Goal: Contribute content: Add original content to the website for others to see

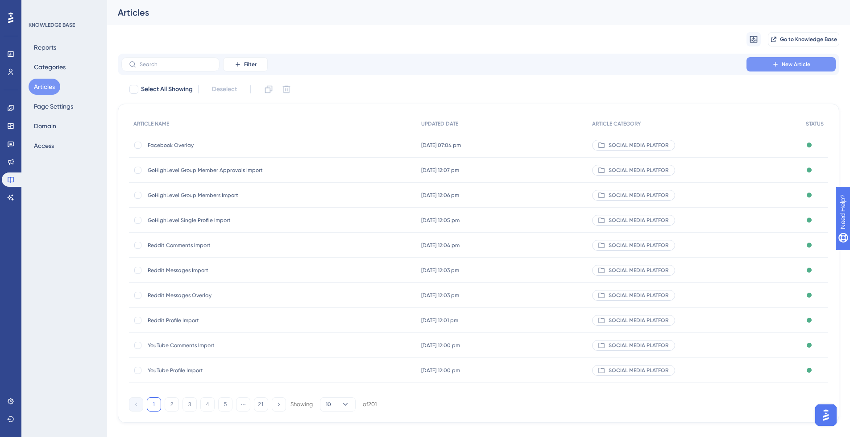
click at [797, 67] on span "New Article" at bounding box center [796, 64] width 29 height 7
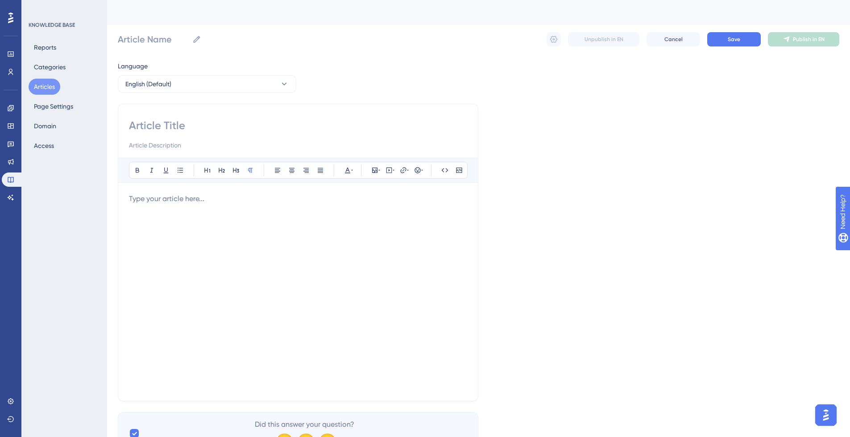
click at [253, 241] on div "✨ Save My Spot!✨" at bounding box center [429, 200] width 857 height 443
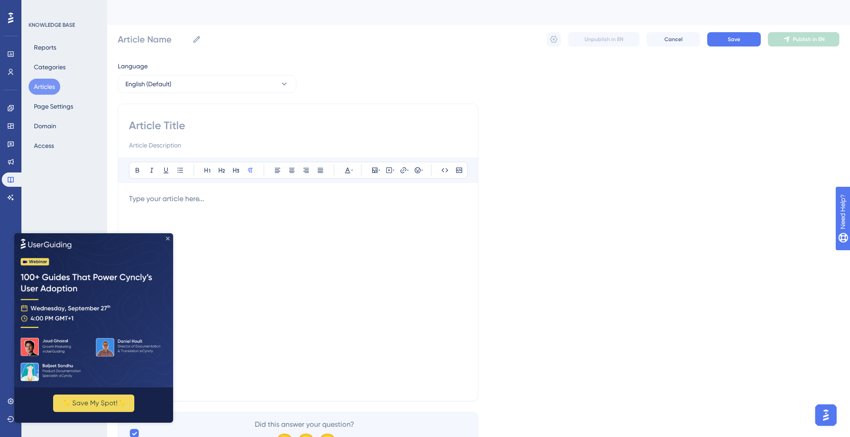
drag, startPoint x: 168, startPoint y: 238, endPoint x: 189, endPoint y: 464, distance: 227.3
click at [168, 238] on icon "Close Preview" at bounding box center [168, 238] width 4 height 4
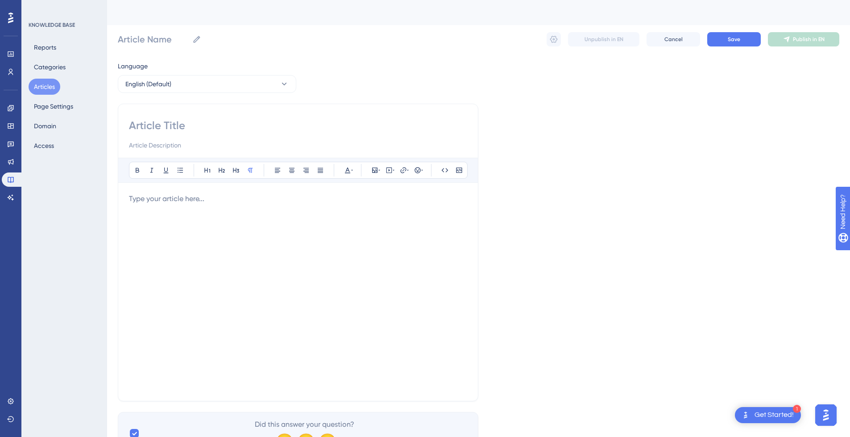
click at [184, 219] on div at bounding box center [298, 291] width 338 height 196
click at [308, 255] on div at bounding box center [298, 291] width 338 height 196
click at [218, 225] on div at bounding box center [298, 291] width 338 height 196
click at [294, 270] on div at bounding box center [298, 291] width 338 height 196
click at [341, 253] on div at bounding box center [298, 291] width 338 height 196
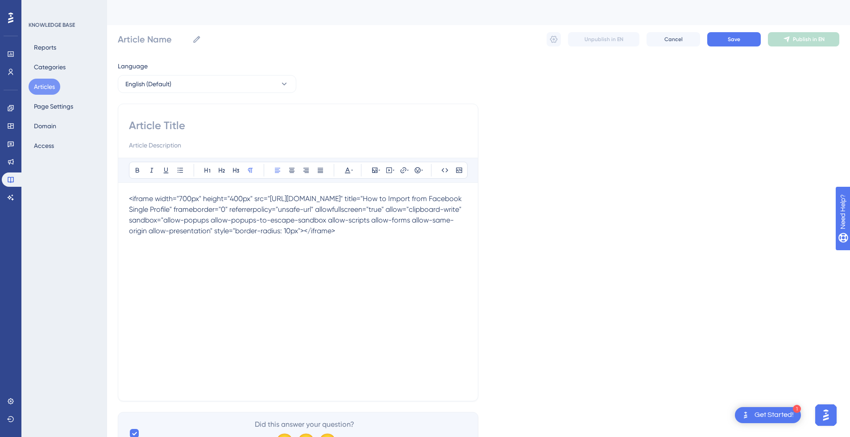
click at [216, 262] on div "<iframe width="700px" height="400px" src="[URL][DOMAIN_NAME]" title="How to Imp…" at bounding box center [298, 291] width 338 height 196
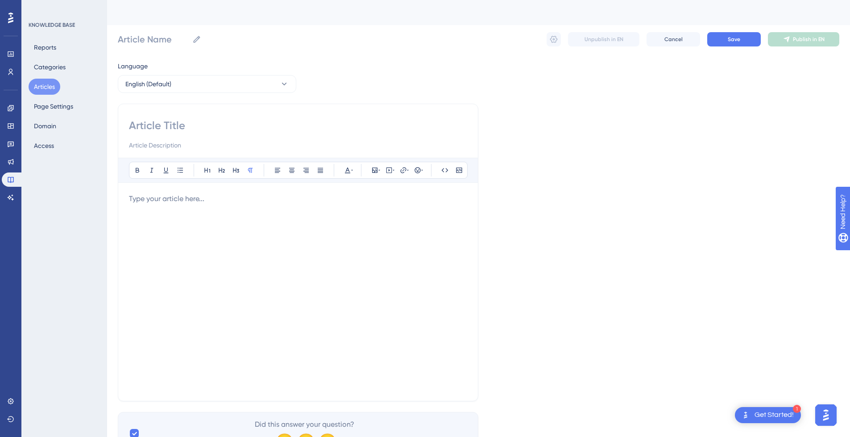
click at [215, 262] on div at bounding box center [298, 291] width 338 height 196
click at [426, 234] on div at bounding box center [298, 291] width 338 height 196
click at [239, 236] on div at bounding box center [298, 291] width 338 height 196
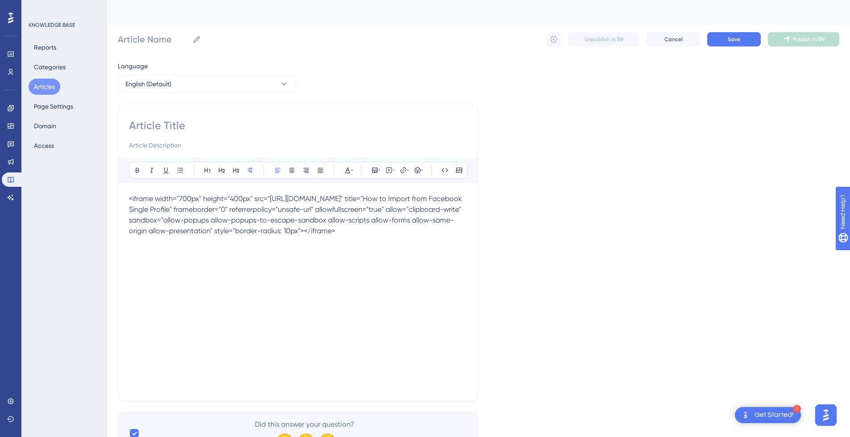
click at [259, 265] on div "<iframe width="700px" height="400px" src="[URL][DOMAIN_NAME]" title="How to Imp…" at bounding box center [298, 291] width 338 height 196
click at [271, 265] on div "<iframe width="700px" height="400px" src="[URL][DOMAIN_NAME]" title="How to Imp…" at bounding box center [298, 291] width 338 height 196
click at [186, 129] on input at bounding box center [298, 125] width 338 height 14
paste input "ow to Import from Facebook Single Profile"
type input "ow to Import from Facebook Single Profile"
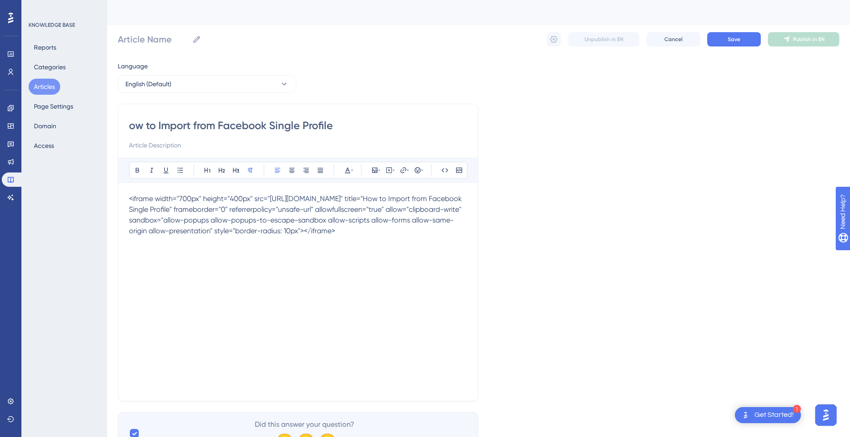
type input "ow to Import from Facebook Single Profile"
click at [131, 123] on input "ow to Import from Facebook Single Profile" at bounding box center [298, 125] width 338 height 14
type input "How to Import from Facebook Single Profile"
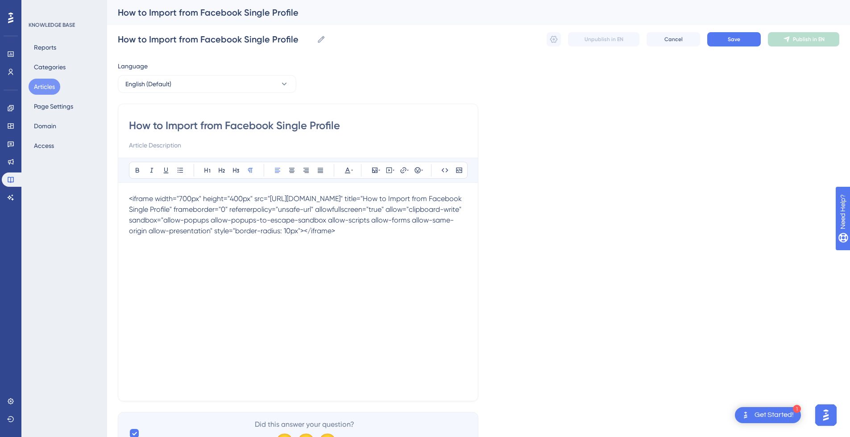
click at [214, 138] on div "How to Import from Facebook Single Profile" at bounding box center [298, 134] width 338 height 32
click at [210, 145] on input at bounding box center [298, 145] width 338 height 11
paste input "This guide provides a step by step walkthrough of How to Import a Single Profil…"
type input "This guide provides a step by step walkthrough of How to Import a Single Profil…"
click at [241, 277] on div "<iframe width="700px" height="400px" src="[URL][DOMAIN_NAME]" title="How to Imp…" at bounding box center [298, 291] width 338 height 196
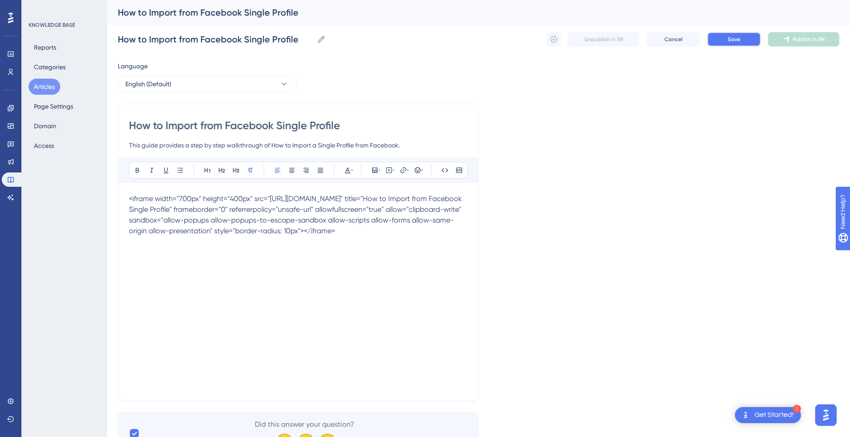
click at [738, 43] on button "Save" at bounding box center [735, 39] width 54 height 14
click at [562, 42] on div "Unpublish in EN Cancel Save Publish in EN" at bounding box center [693, 39] width 293 height 14
click at [559, 41] on button at bounding box center [554, 39] width 14 height 14
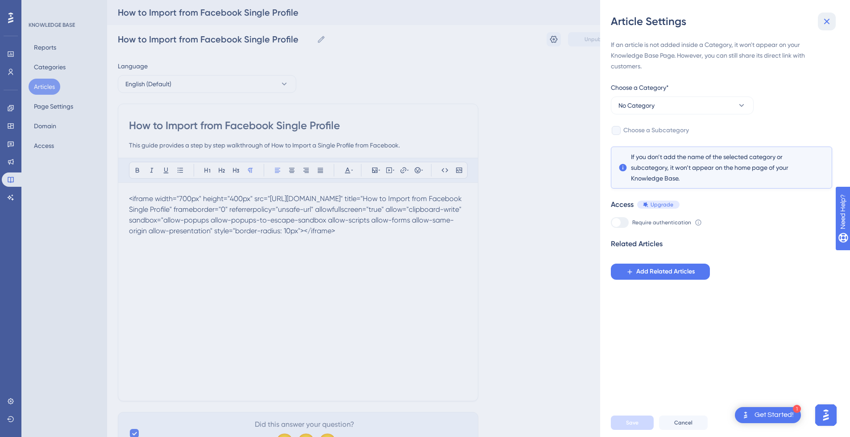
click at [829, 21] on icon at bounding box center [827, 21] width 11 height 11
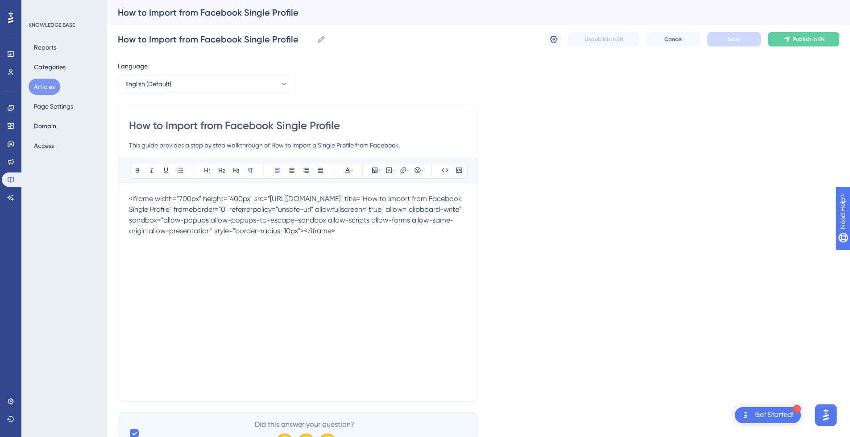
click at [238, 141] on input "This guide provides a step by step walkthrough of How to Import a Single Profil…" at bounding box center [298, 145] width 338 height 11
click at [264, 231] on span "<iframe width="700px" height="400px" src="[URL][DOMAIN_NAME]" title="How to Imp…" at bounding box center [296, 214] width 335 height 41
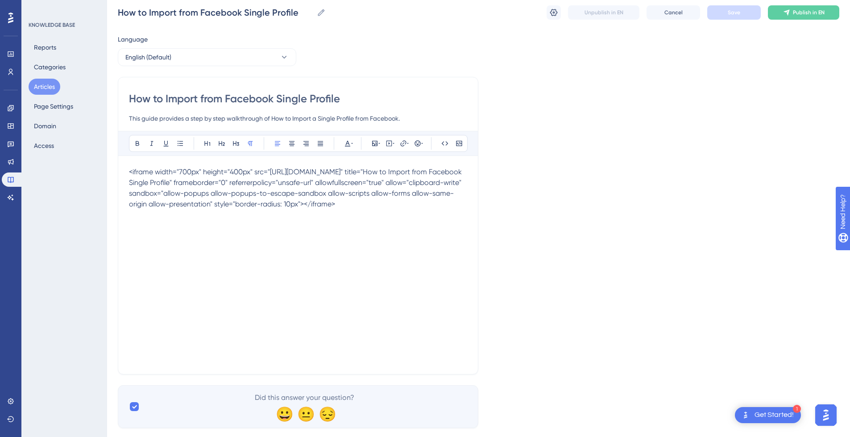
scroll to position [43, 0]
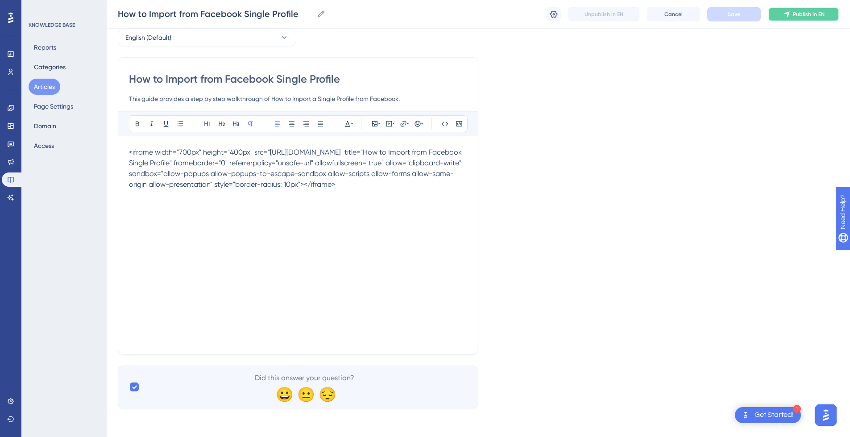
click at [793, 14] on button "Publish in EN" at bounding box center [803, 14] width 71 height 14
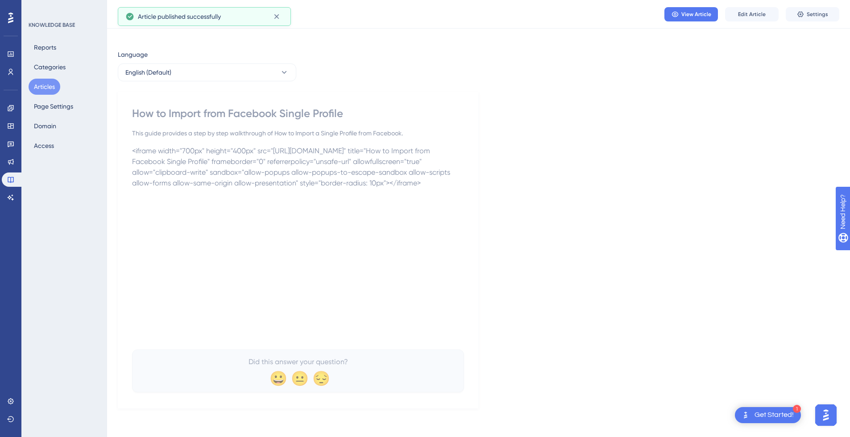
scroll to position [8, 0]
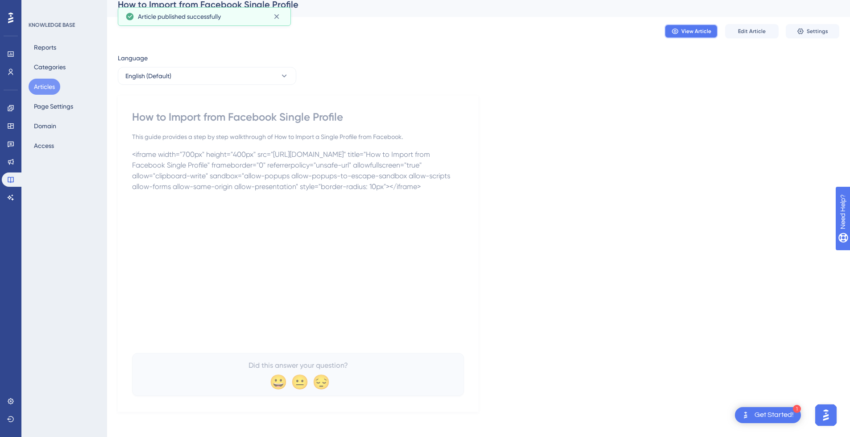
click at [695, 29] on span "View Article" at bounding box center [697, 31] width 30 height 7
click at [247, 192] on p "<iframe width="700px" height="400px" src="[URL][DOMAIN_NAME]" title="How to Imp…" at bounding box center [298, 170] width 332 height 43
click at [193, 192] on p "<iframe width="700px" height="400px" src="[URL][DOMAIN_NAME]" title="How to Imp…" at bounding box center [298, 170] width 332 height 43
click at [755, 34] on span "Edit Article" at bounding box center [752, 31] width 28 height 7
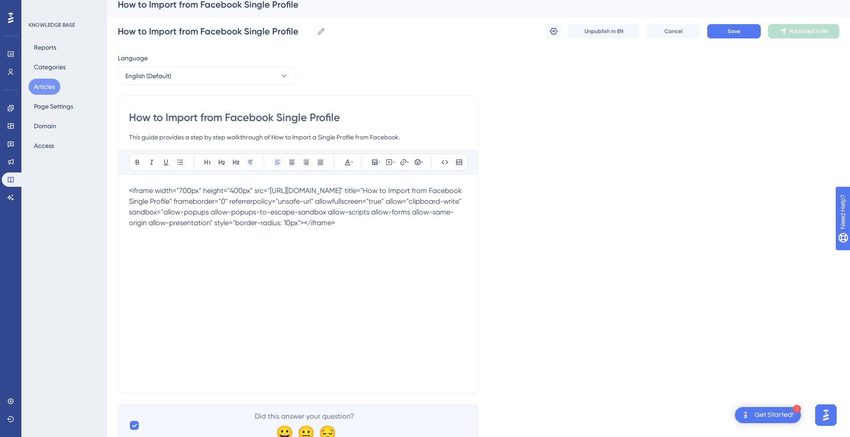
click at [273, 251] on div "<iframe width="700px" height="400px" src="[URL][DOMAIN_NAME]" title="How to Imp…" at bounding box center [298, 283] width 338 height 196
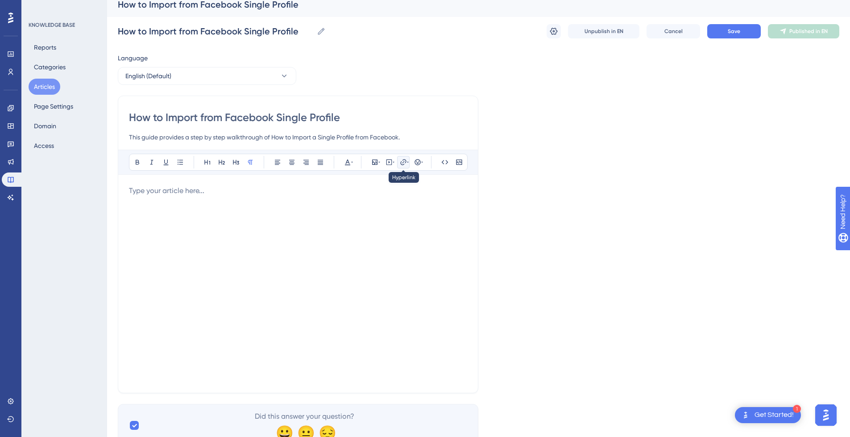
click at [404, 162] on icon at bounding box center [403, 161] width 7 height 7
click at [303, 204] on div at bounding box center [298, 283] width 338 height 196
click at [458, 161] on icon at bounding box center [459, 161] width 6 height 5
click at [390, 162] on icon at bounding box center [389, 162] width 1 height 2
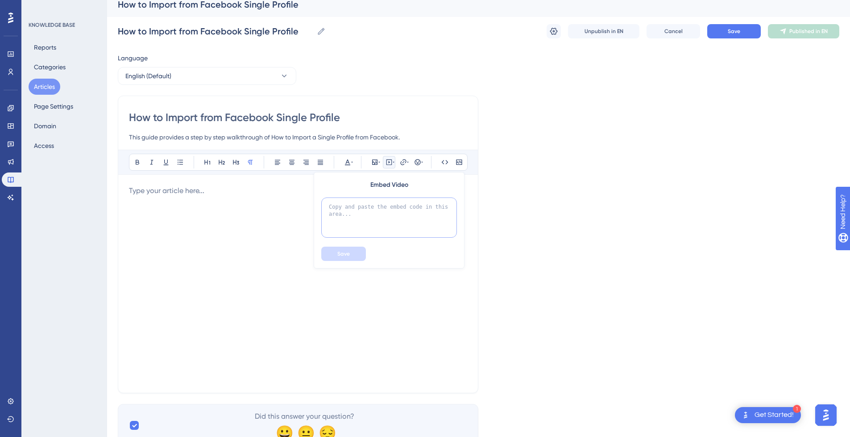
click at [347, 225] on textarea at bounding box center [389, 217] width 136 height 40
paste textarea "<iframe width="700px" height="400px" src="[URL][DOMAIN_NAME]" title="How to Imp…"
type textarea "<iframe width="700px" height="400px" src="[URL][DOMAIN_NAME]" title="How to Imp…"
click at [349, 258] on button "Save" at bounding box center [343, 253] width 45 height 14
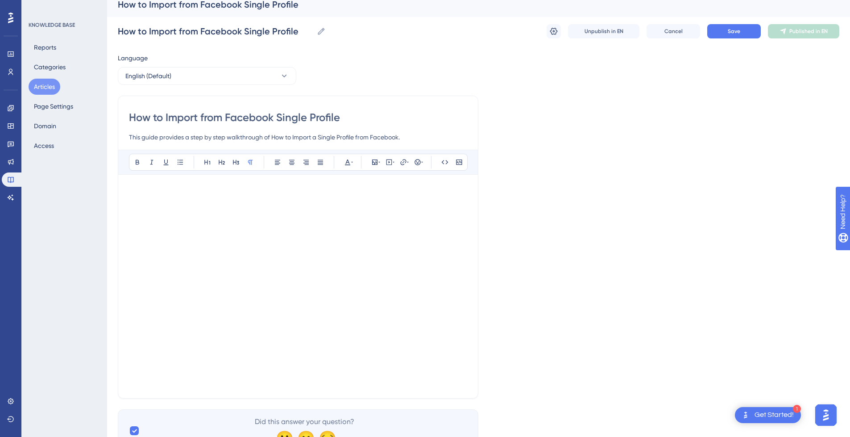
click at [146, 381] on p at bounding box center [298, 381] width 338 height 11
click at [142, 383] on p at bounding box center [298, 381] width 338 height 11
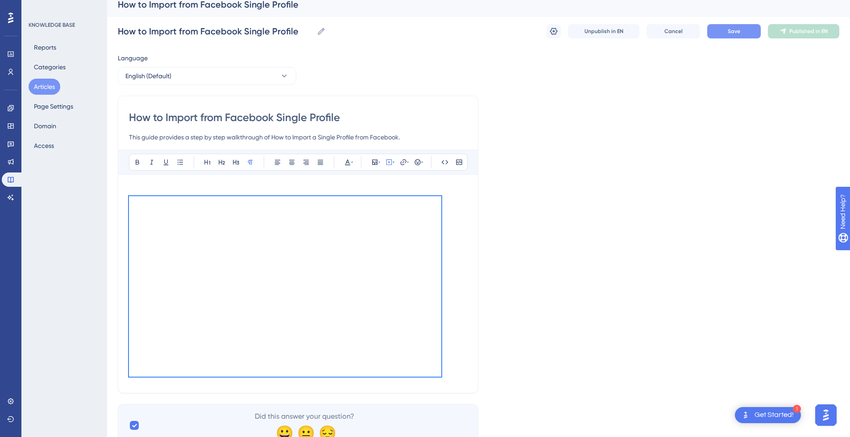
click at [747, 33] on button "Save" at bounding box center [735, 31] width 54 height 14
click at [788, 29] on icon at bounding box center [786, 31] width 7 height 7
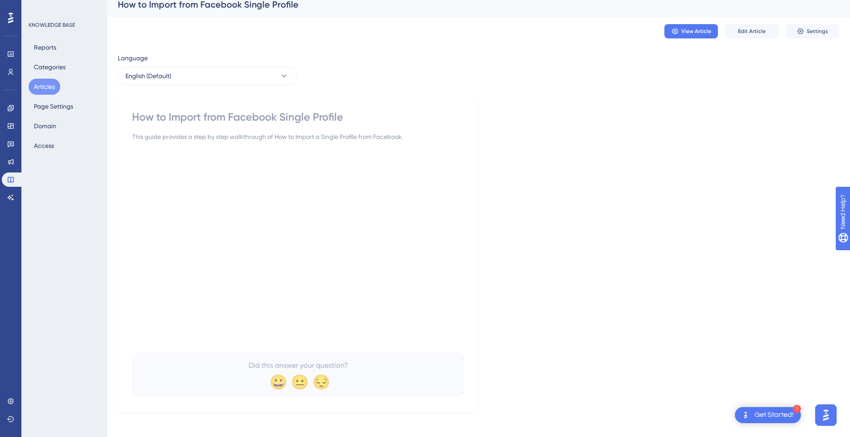
click at [514, 282] on div "Language English (Default) How to Import from Facebook Single Profile This guid…" at bounding box center [479, 232] width 722 height 359
click at [745, 35] on button "Edit Article" at bounding box center [752, 31] width 54 height 14
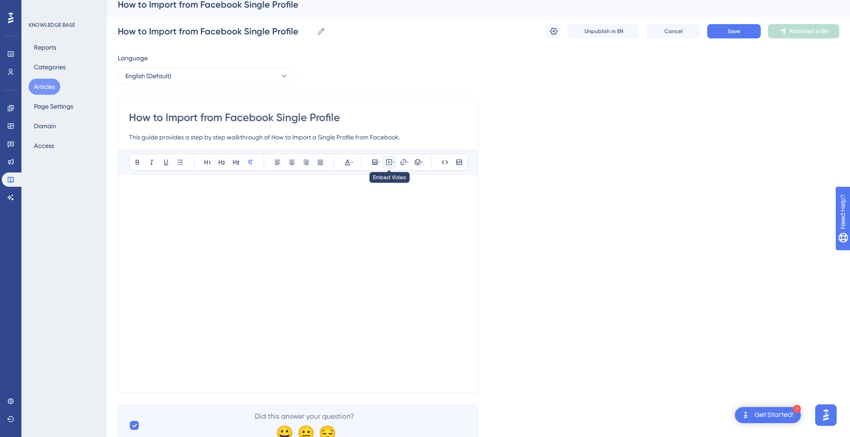
click at [391, 162] on icon at bounding box center [389, 161] width 7 height 7
click at [366, 231] on textarea at bounding box center [389, 217] width 136 height 40
click at [496, 182] on div "Language English (Default) How to Import from Facebook Single Profile This guid…" at bounding box center [479, 250] width 722 height 394
click at [436, 194] on p at bounding box center [298, 190] width 338 height 11
click at [391, 160] on icon at bounding box center [389, 161] width 7 height 7
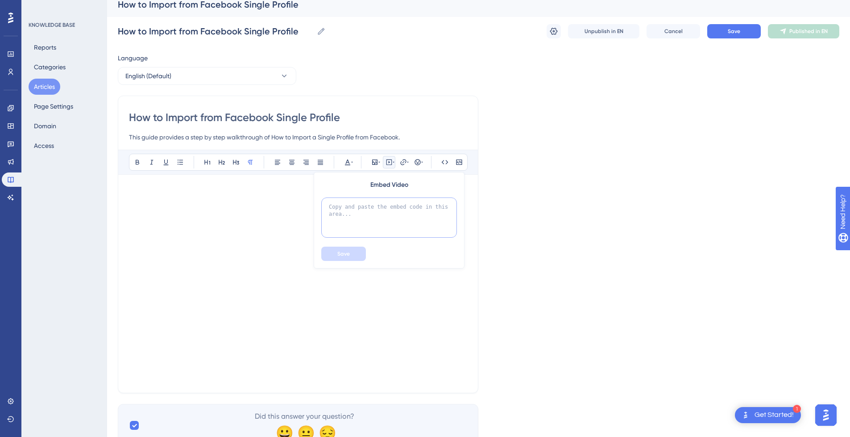
click at [395, 207] on textarea at bounding box center [389, 217] width 136 height 40
paste textarea "<div style="position:relative;padding-bottom:56.25%;"> <iframe style="width:100…"
type textarea "<div style="position:relative;padding-bottom:56.25%;"> <iframe style="width:100…"
click at [345, 252] on span "Save" at bounding box center [343, 253] width 12 height 7
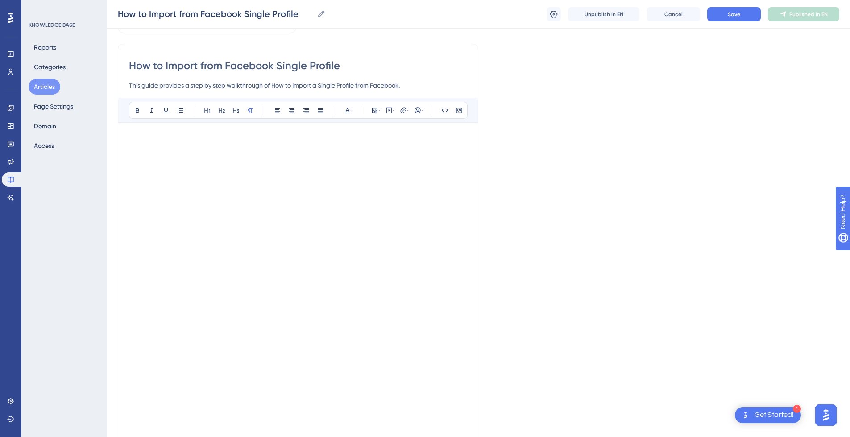
scroll to position [89, 0]
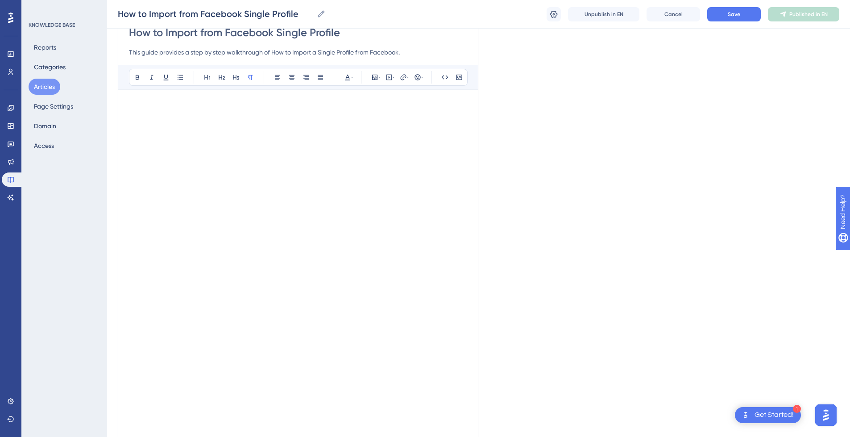
drag, startPoint x: 136, startPoint y: 334, endPoint x: 437, endPoint y: 408, distance: 309.8
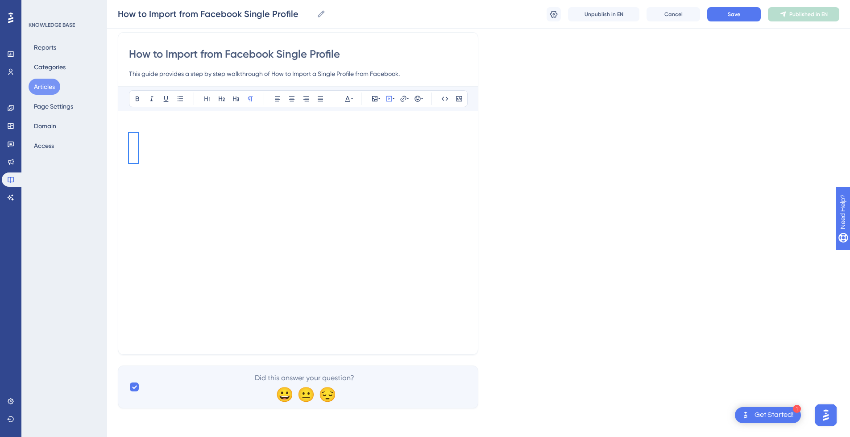
scroll to position [43, 0]
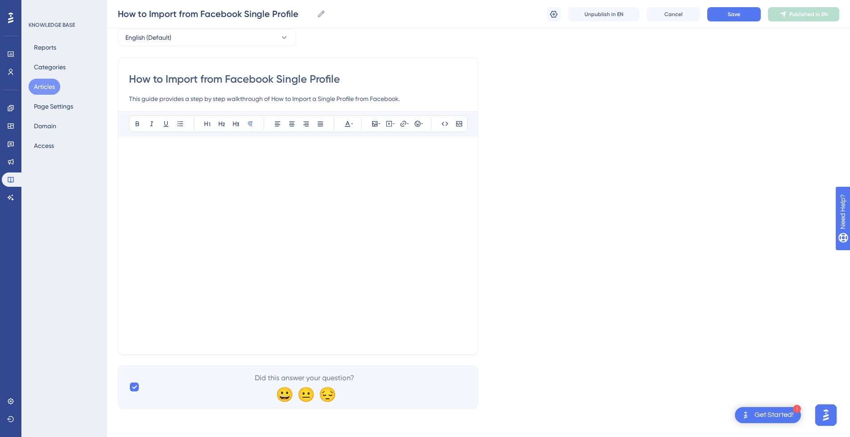
click at [456, 221] on div at bounding box center [298, 237] width 338 height 180
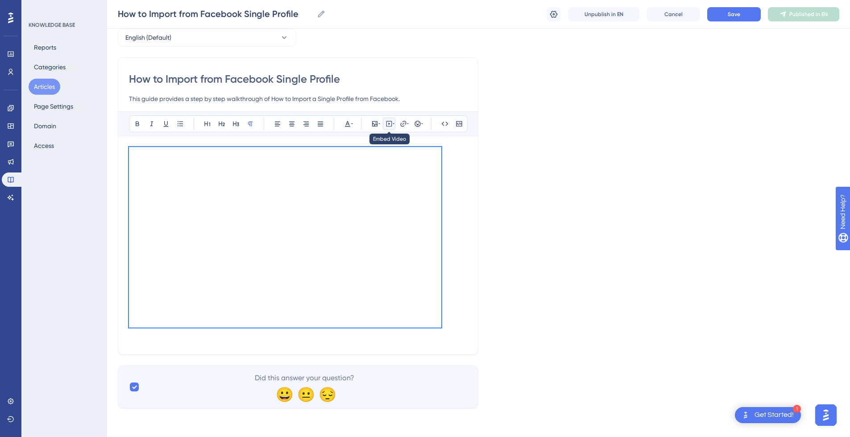
click at [389, 125] on icon at bounding box center [389, 123] width 7 height 7
click at [511, 245] on div "Language English (Default) How to Import from Facebook Single Profile This guid…" at bounding box center [479, 211] width 722 height 394
click at [455, 250] on div at bounding box center [298, 237] width 338 height 180
click at [443, 304] on div at bounding box center [298, 237] width 338 height 180
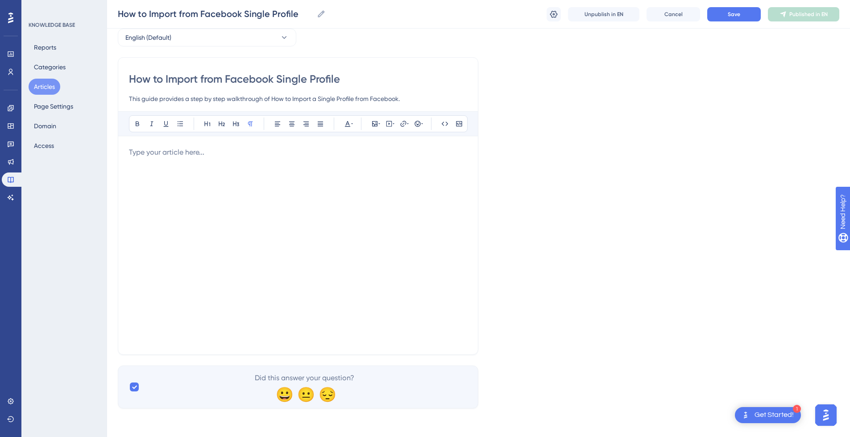
click at [260, 241] on div at bounding box center [298, 245] width 338 height 196
click at [387, 123] on icon at bounding box center [389, 123] width 7 height 7
click at [380, 174] on textarea at bounding box center [389, 179] width 136 height 40
paste textarea "<div style="position:relative;padding-bottom:56.25%;"> <iframe style="width:100…"
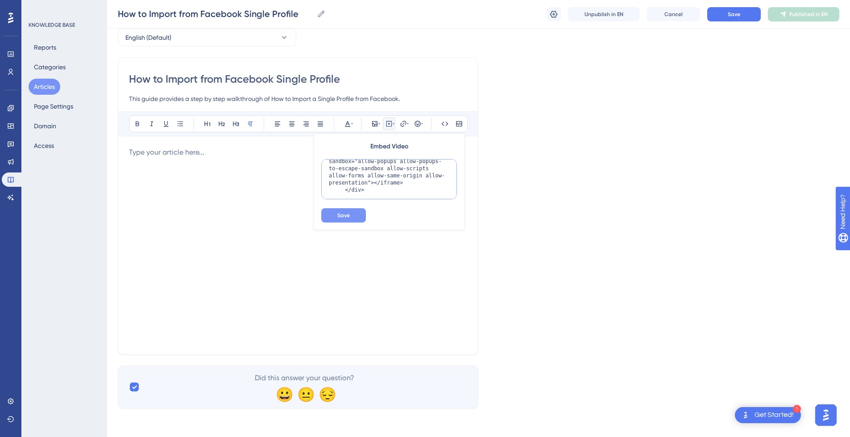
type textarea "<div style="position:relative;padding-bottom:56.25%;"> <iframe style="width:100…"
click at [352, 220] on button "Save" at bounding box center [343, 215] width 45 height 14
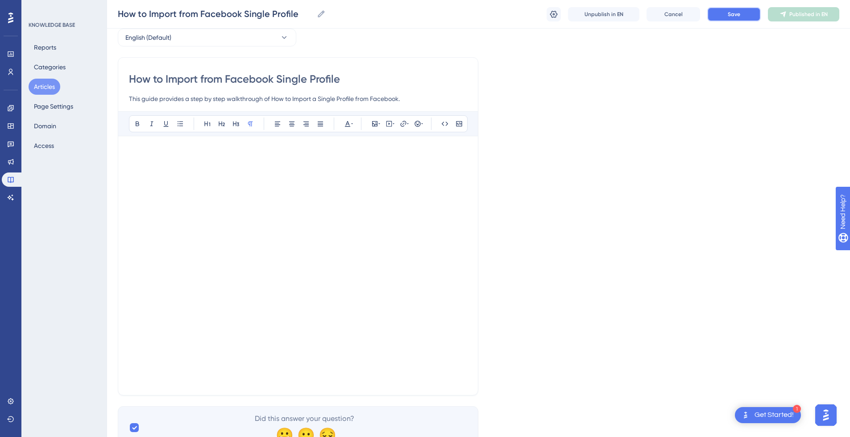
click at [746, 17] on button "Save" at bounding box center [735, 14] width 54 height 14
click at [820, 7] on button "Publish in EN" at bounding box center [803, 14] width 71 height 14
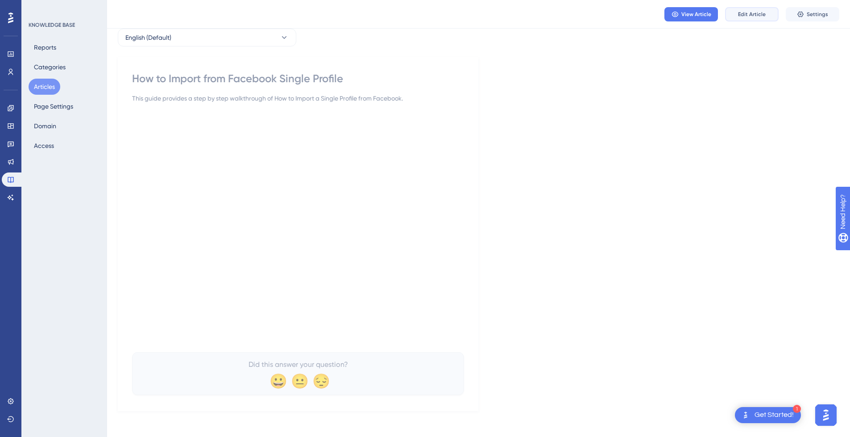
click at [762, 17] on span "Edit Article" at bounding box center [752, 14] width 28 height 7
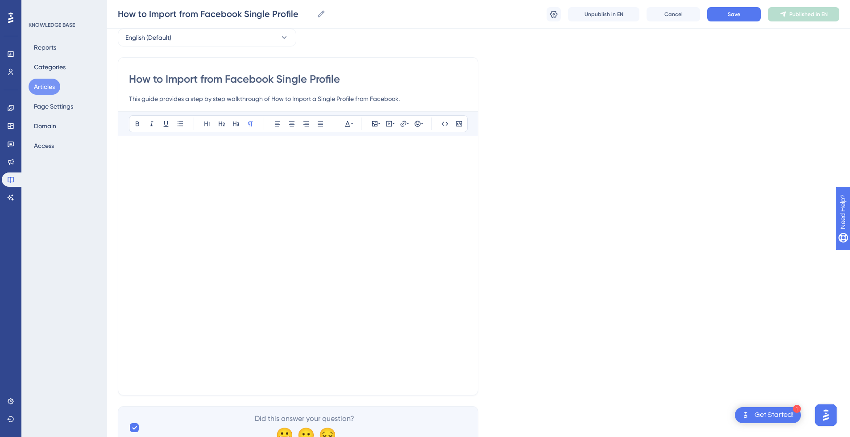
drag, startPoint x: 45, startPoint y: 83, endPoint x: 696, endPoint y: 70, distance: 651.9
click at [691, 75] on div "Performance Users Engagement Widgets Feedback Product Updates Knowledge Base AI…" at bounding box center [478, 210] width 743 height 506
click at [732, 11] on span "Save" at bounding box center [734, 14] width 12 height 7
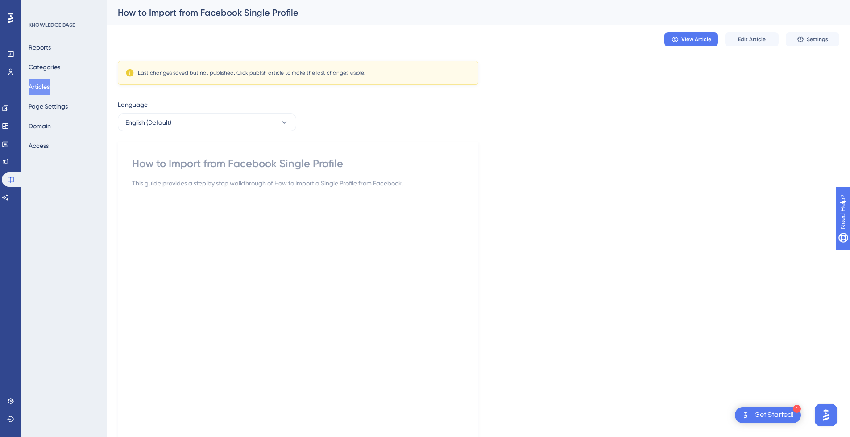
click at [308, 200] on p at bounding box center [298, 201] width 332 height 11
click at [751, 42] on span "Edit Article" at bounding box center [752, 39] width 28 height 7
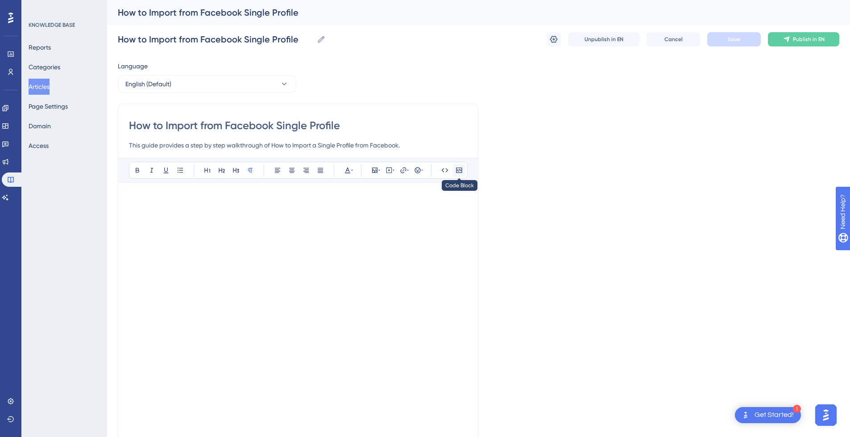
click at [462, 171] on icon at bounding box center [459, 170] width 7 height 7
